Goal: Transaction & Acquisition: Register for event/course

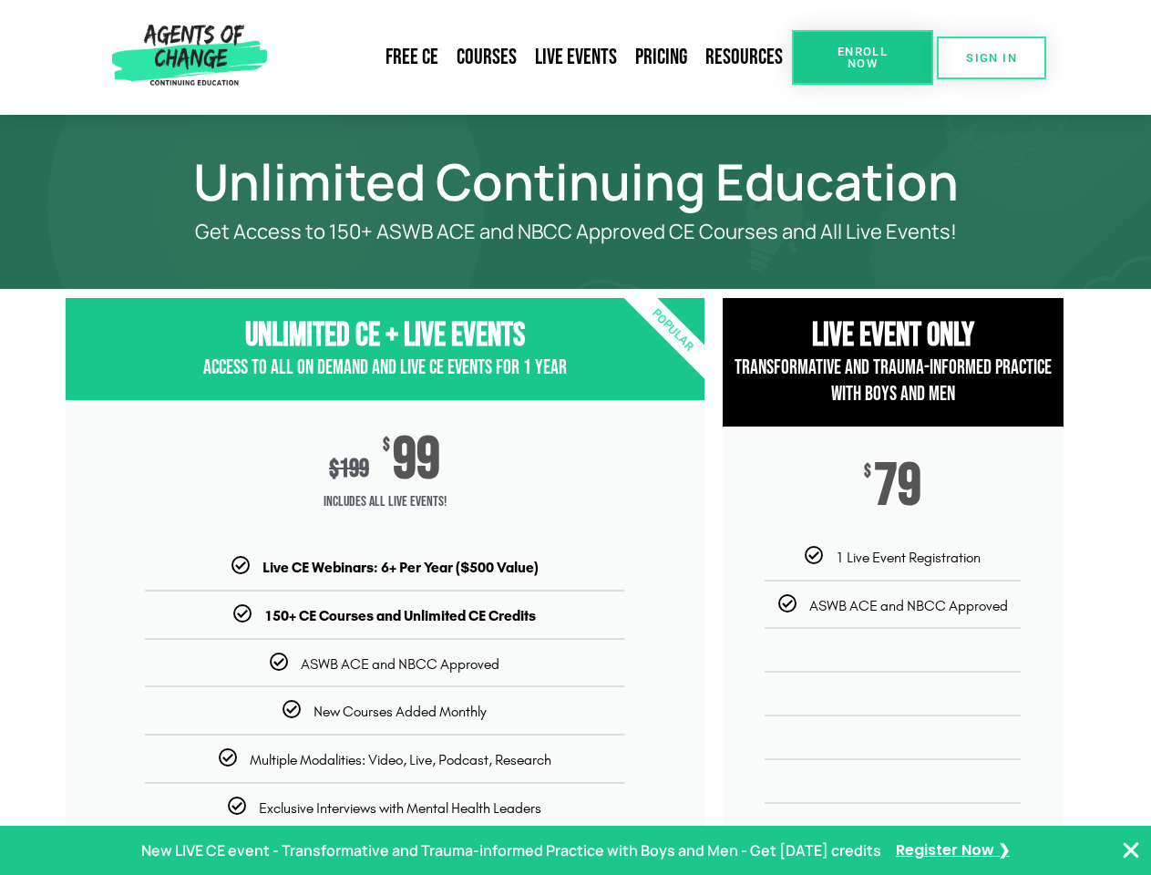
click at [575, 438] on div "$ 199 $ 99 Includes ALL Live Events!" at bounding box center [385, 478] width 639 height 157
click at [745, 57] on link "Resources" at bounding box center [745, 57] width 96 height 42
click at [862, 57] on span "Enroll Now" at bounding box center [862, 58] width 83 height 24
click at [992, 57] on span "SIGN IN" at bounding box center [991, 58] width 51 height 12
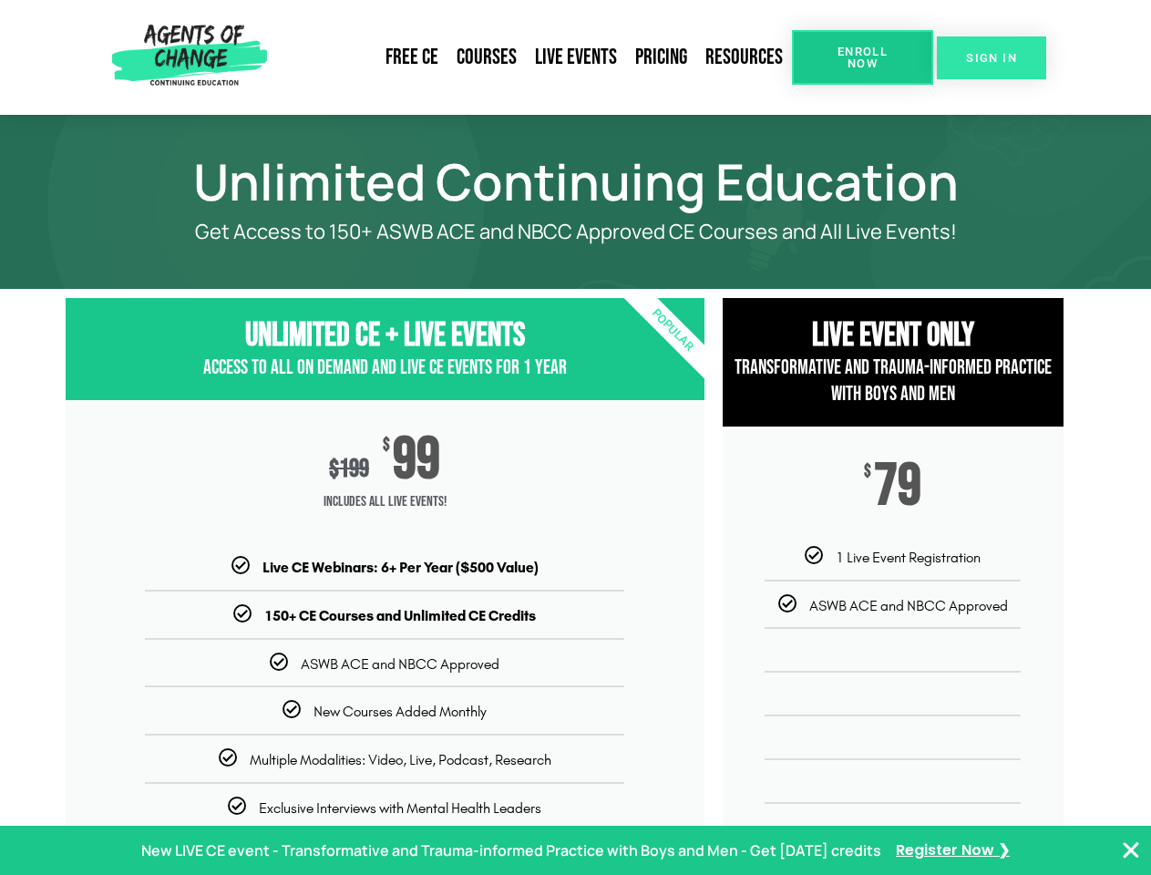
click at [992, 57] on span "SIGN IN" at bounding box center [991, 58] width 51 height 12
click at [575, 851] on p "New LIVE CE event - Transformative and Trauma-informed Practice with Boys and M…" at bounding box center [511, 851] width 740 height 26
click at [1131, 851] on icon "Close Banner" at bounding box center [1131, 851] width 22 height 22
